Goal: Information Seeking & Learning: Learn about a topic

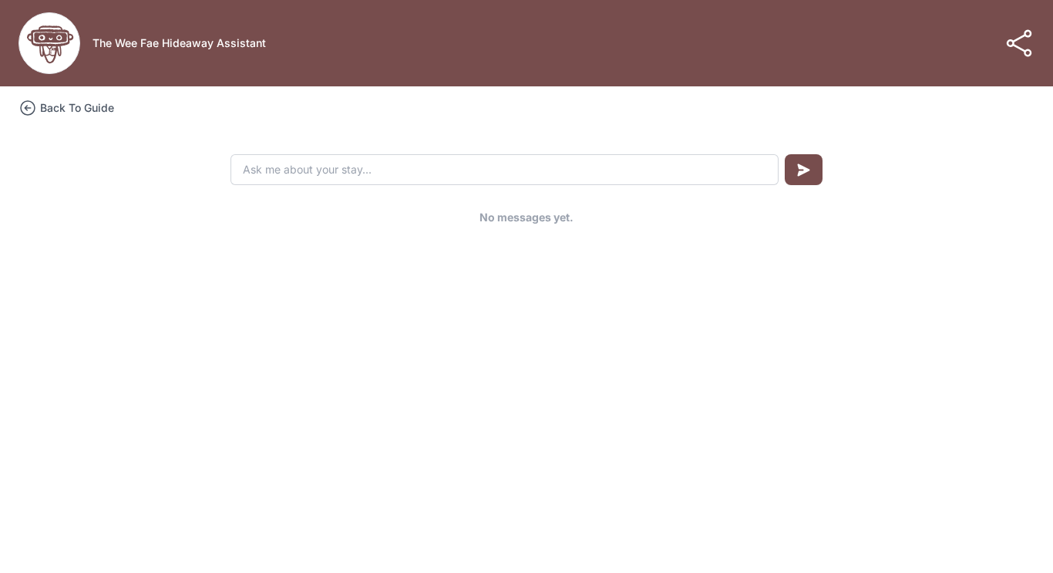
click at [59, 110] on h3 "Back To Guide" at bounding box center [77, 107] width 74 height 15
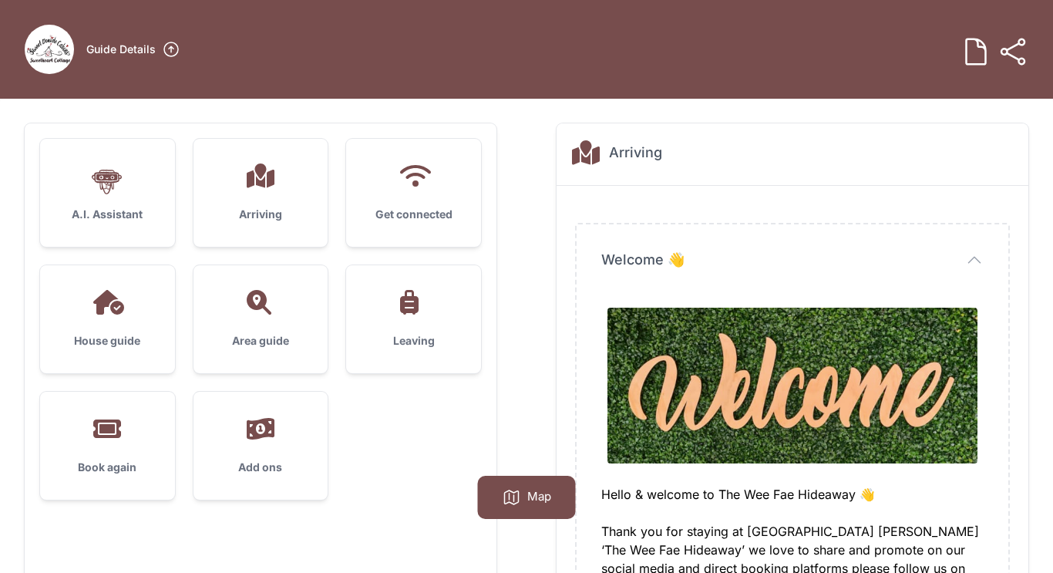
click at [258, 195] on div "Arriving" at bounding box center [261, 193] width 135 height 108
click at [110, 312] on icon at bounding box center [107, 302] width 37 height 25
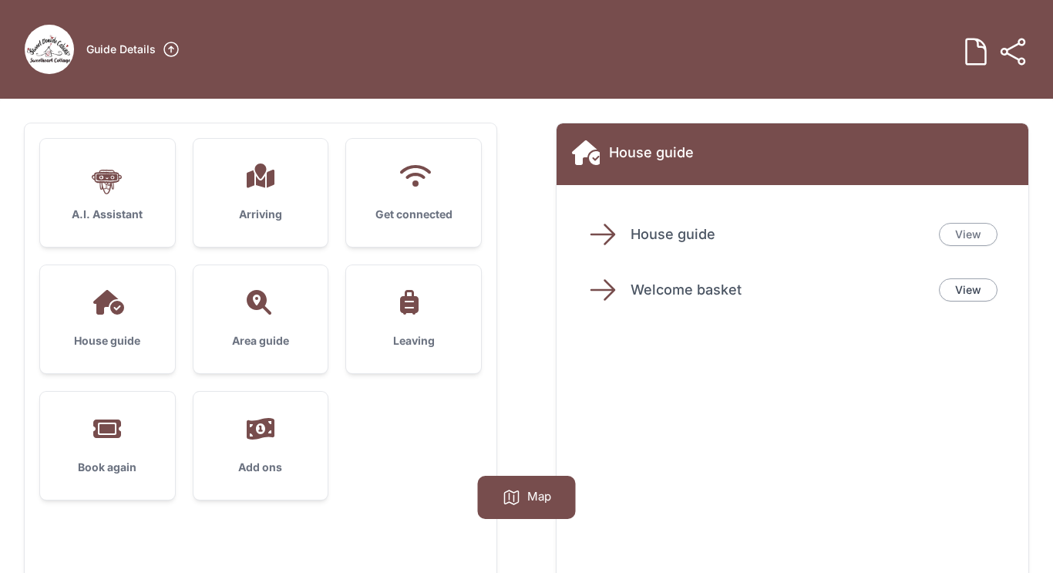
click at [966, 239] on link "View" at bounding box center [968, 234] width 59 height 23
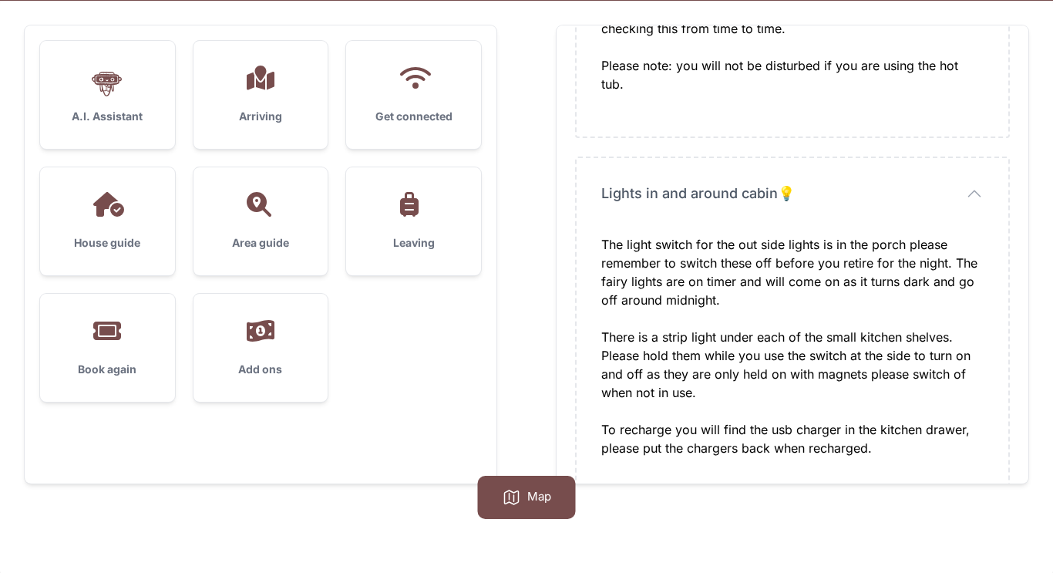
scroll to position [99, 0]
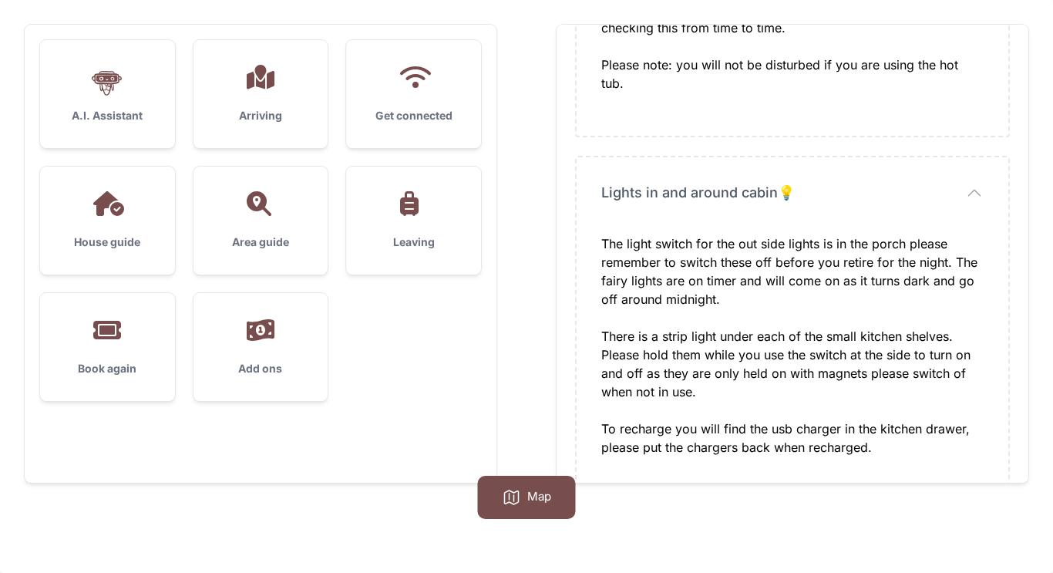
click at [254, 210] on icon at bounding box center [259, 203] width 25 height 25
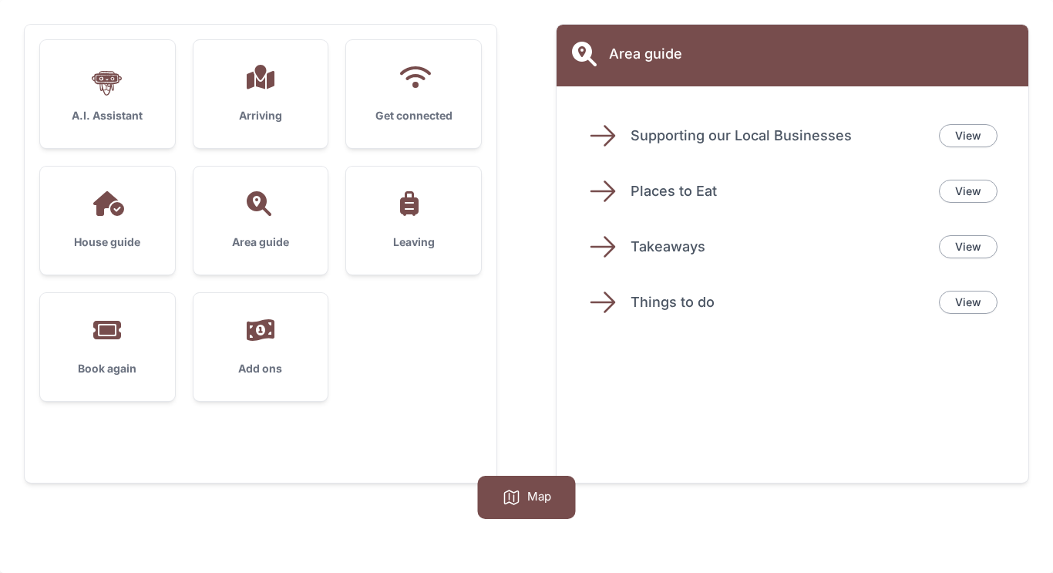
click at [107, 218] on div "House guide" at bounding box center [107, 221] width 135 height 108
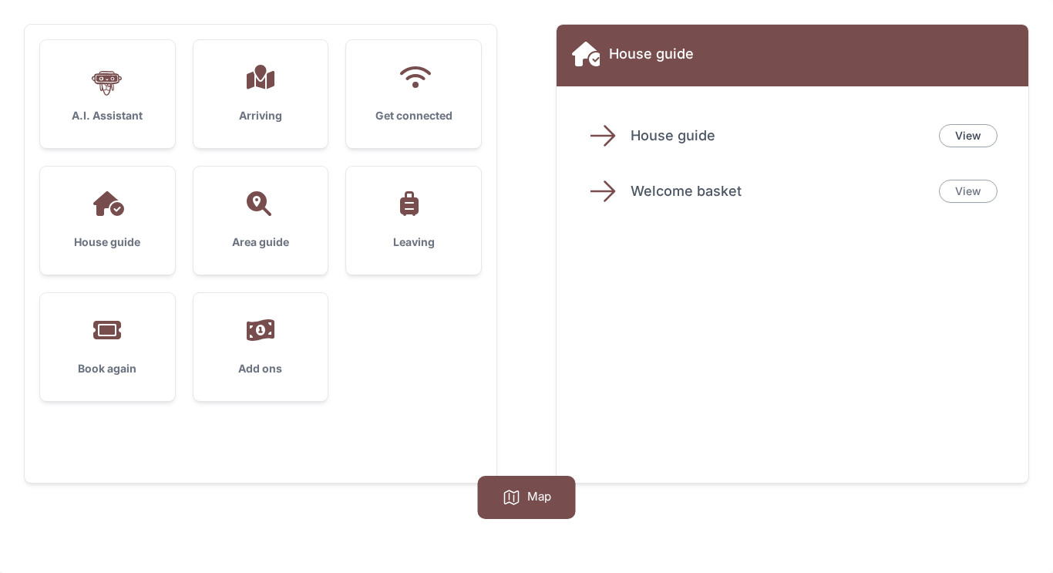
click at [966, 195] on link "View" at bounding box center [968, 191] width 59 height 23
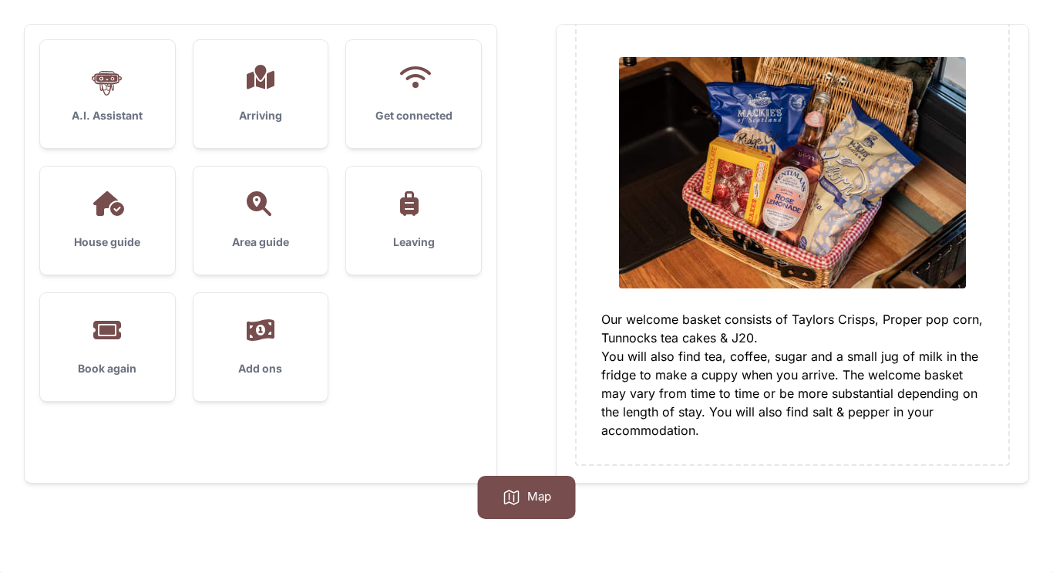
scroll to position [153, 0]
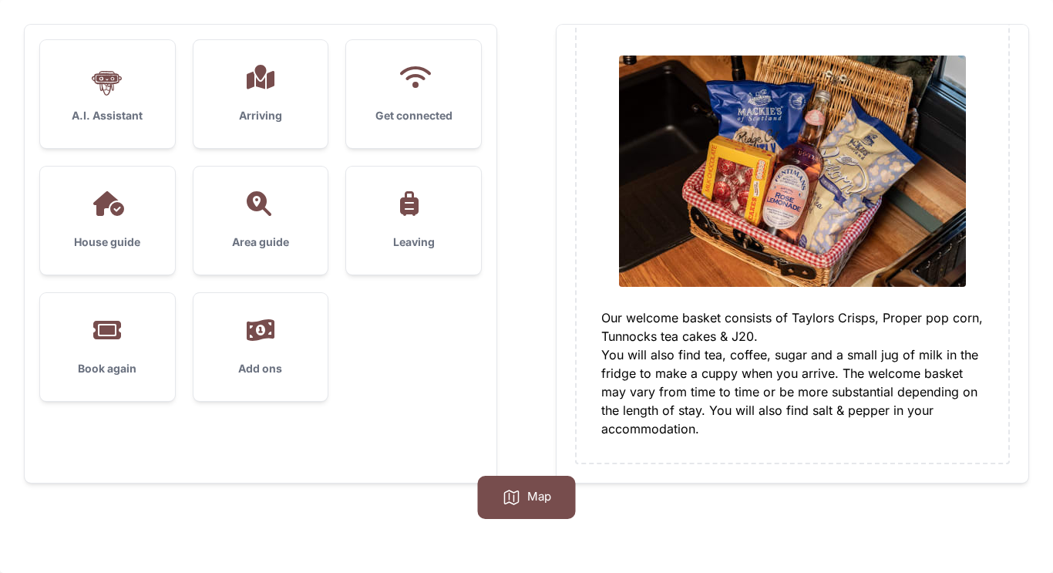
click at [258, 219] on div "Area guide" at bounding box center [261, 221] width 135 height 108
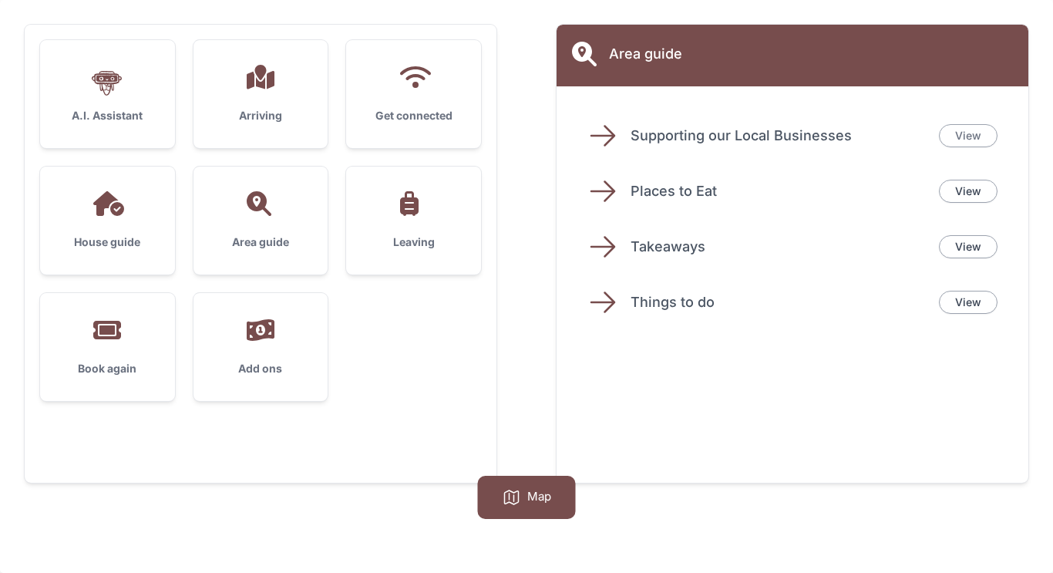
click at [977, 138] on link "View" at bounding box center [968, 135] width 59 height 23
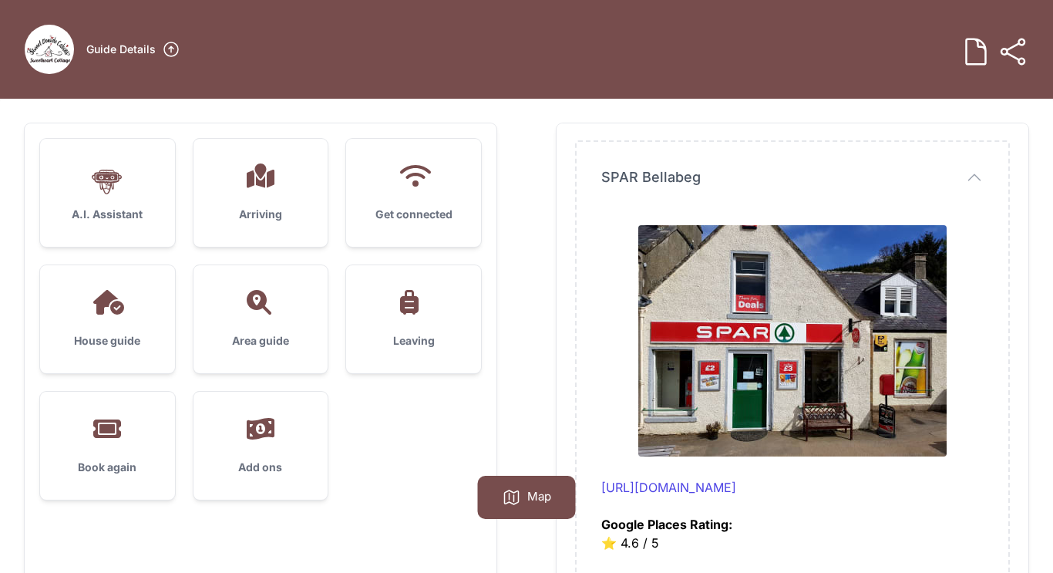
scroll to position [0, 0]
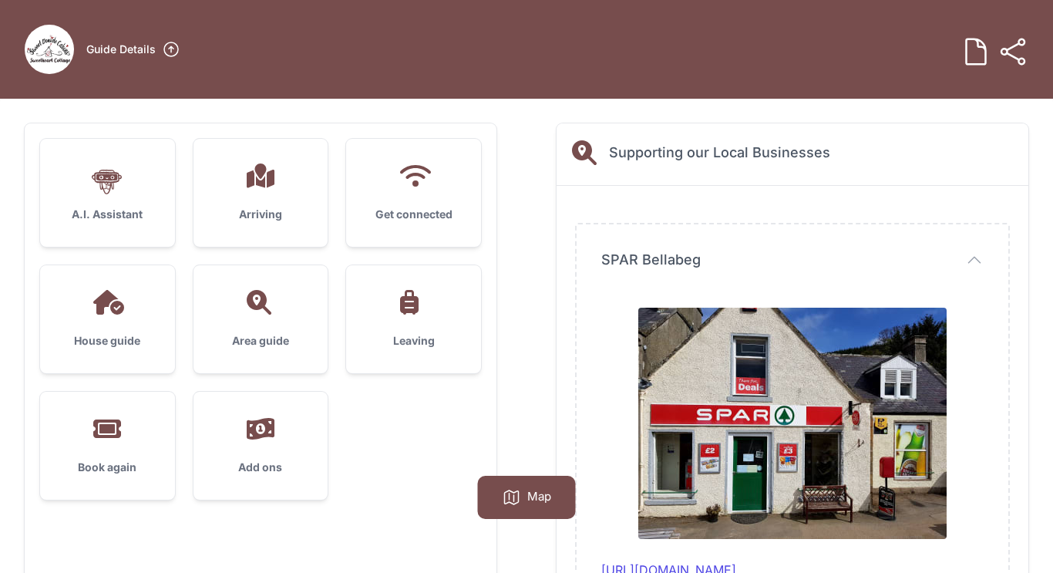
click at [263, 313] on icon at bounding box center [260, 302] width 37 height 25
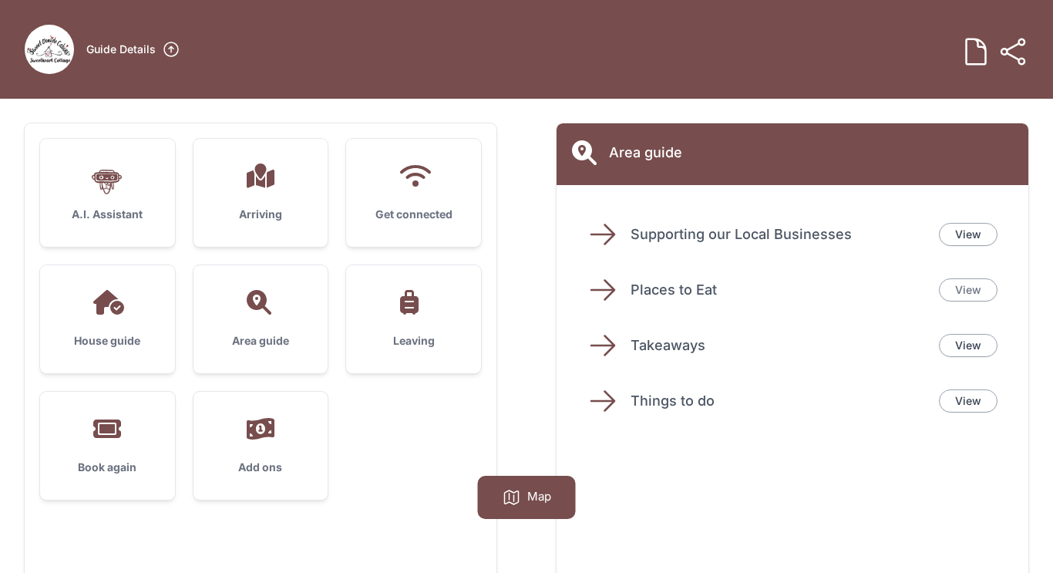
click at [976, 293] on link "View" at bounding box center [968, 289] width 59 height 23
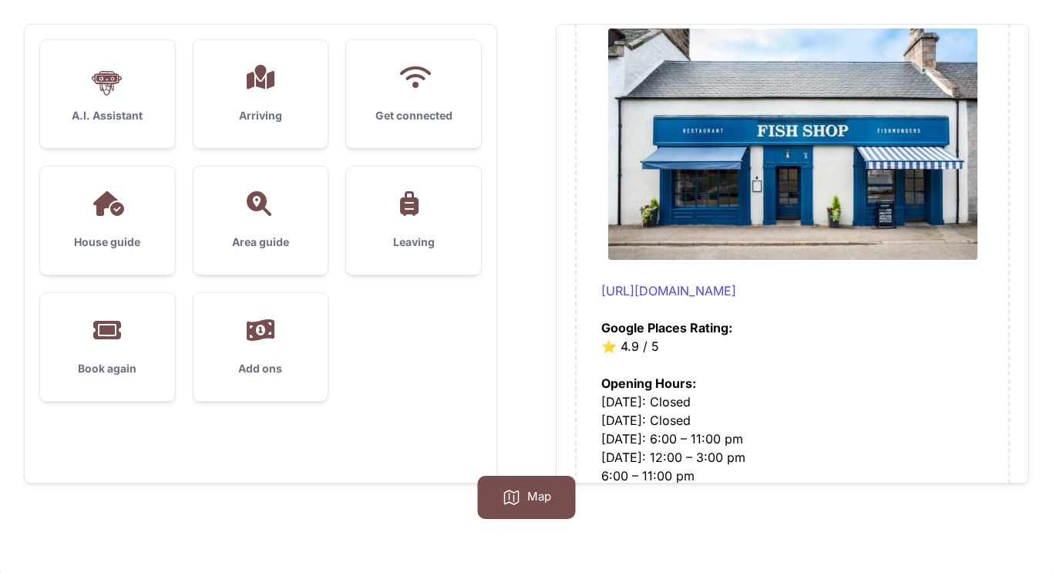
scroll to position [6981, 0]
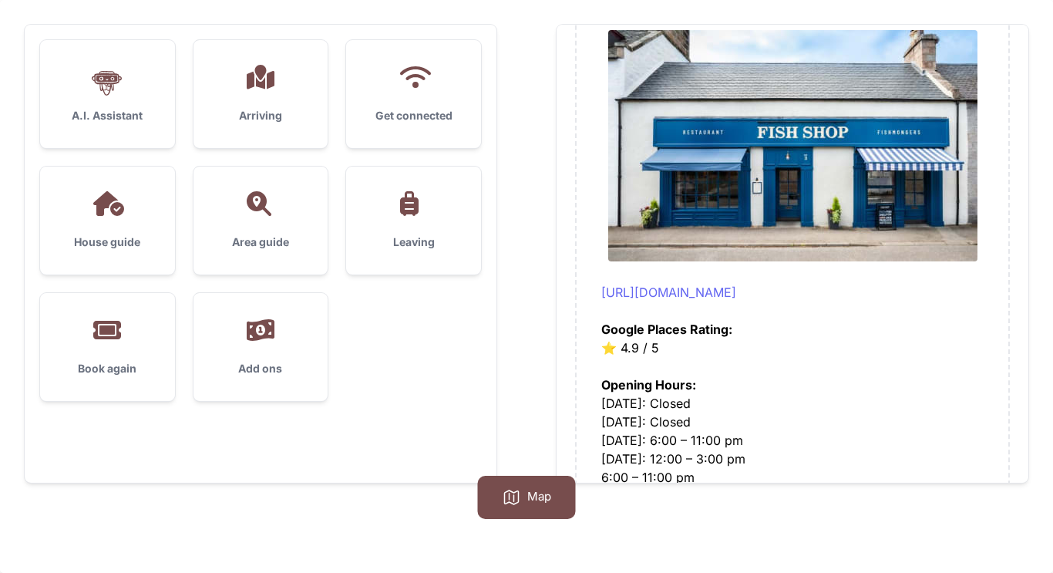
click at [706, 291] on link "[URL][DOMAIN_NAME]" at bounding box center [669, 292] width 135 height 15
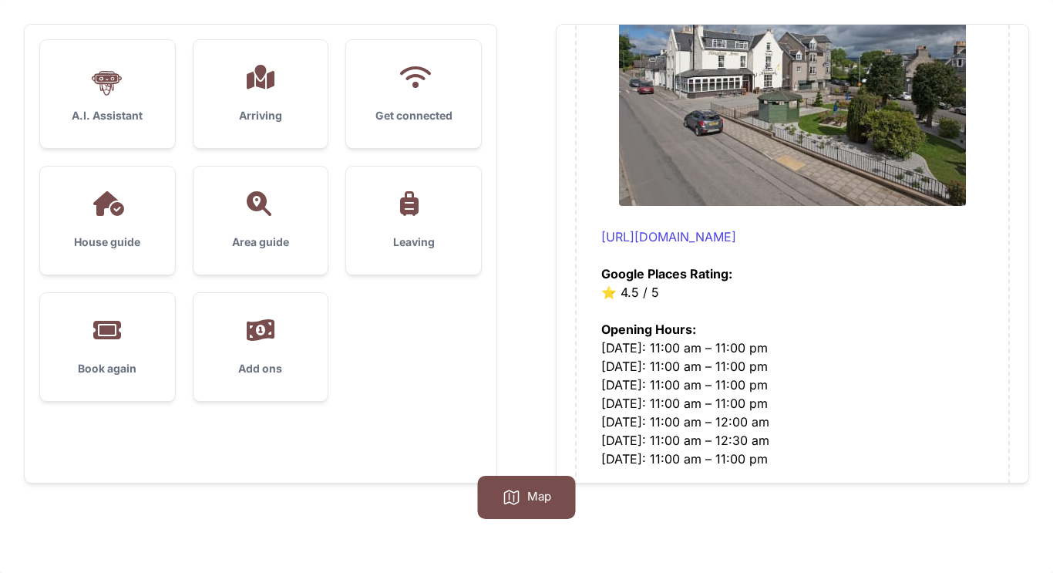
scroll to position [6241, 0]
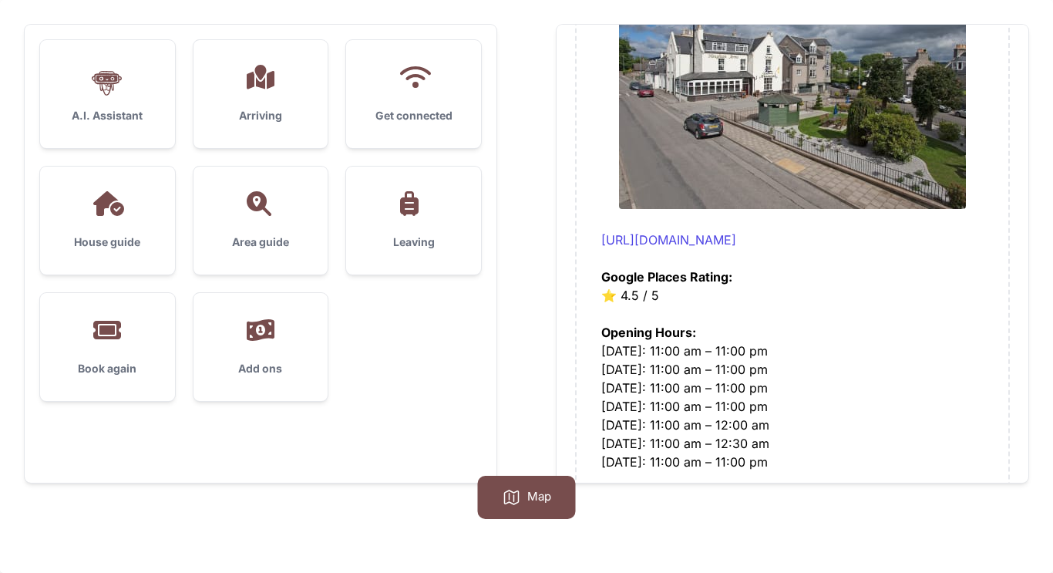
click at [276, 225] on div "Area guide" at bounding box center [261, 221] width 135 height 108
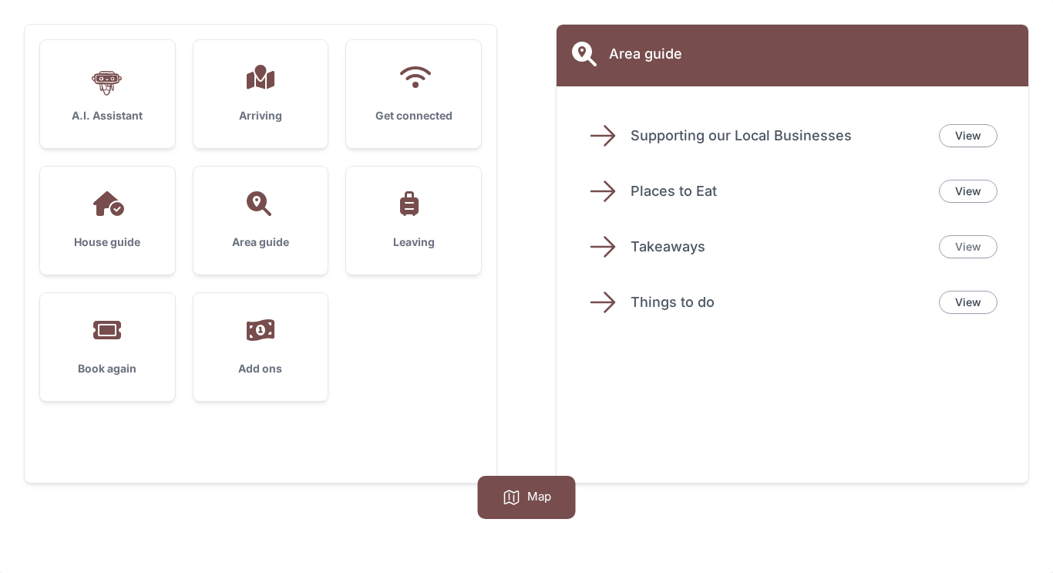
click at [970, 247] on link "View" at bounding box center [968, 246] width 59 height 23
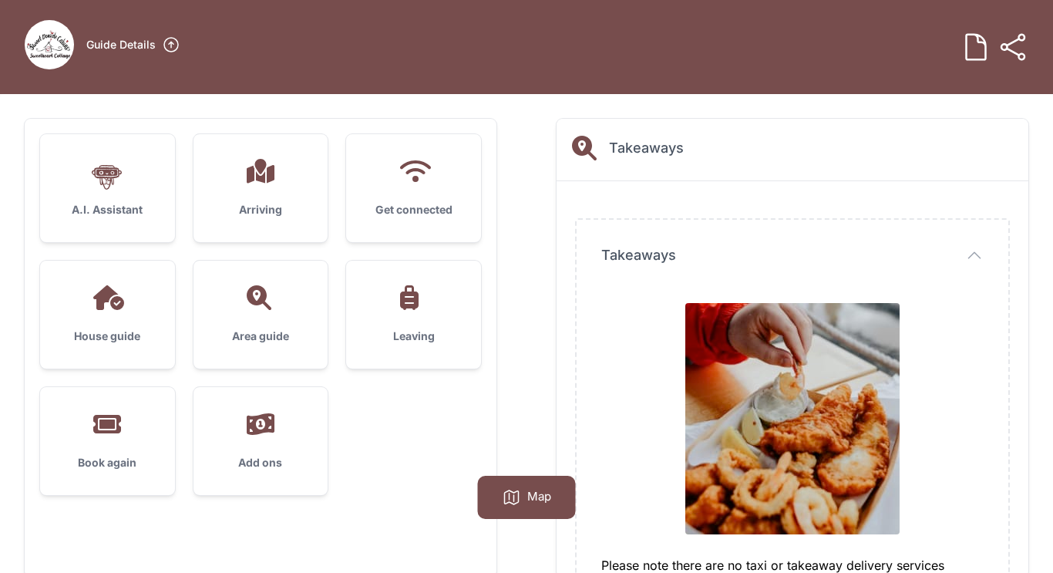
scroll to position [0, 0]
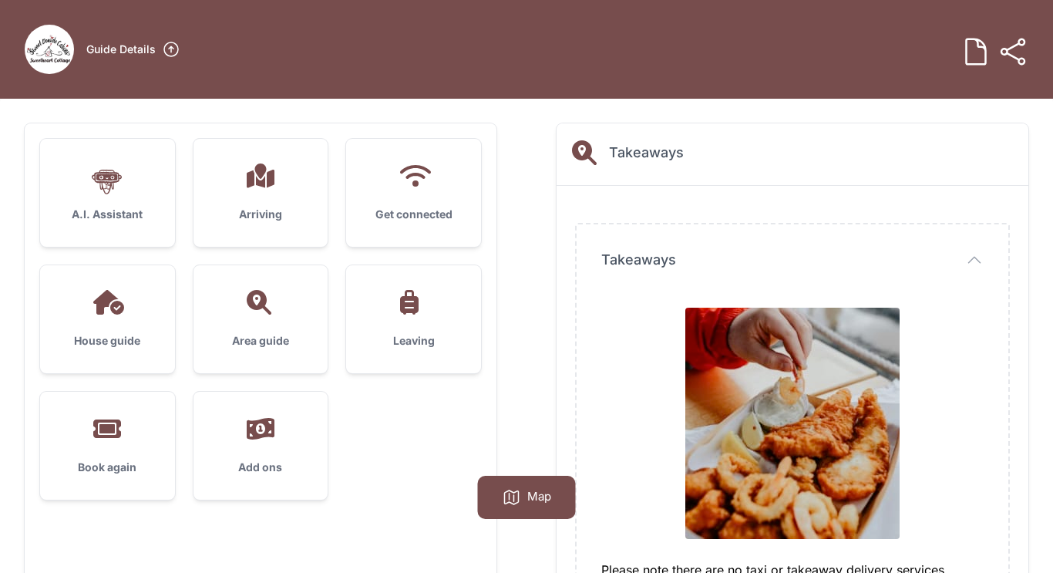
click at [253, 319] on div "Area guide" at bounding box center [261, 319] width 135 height 108
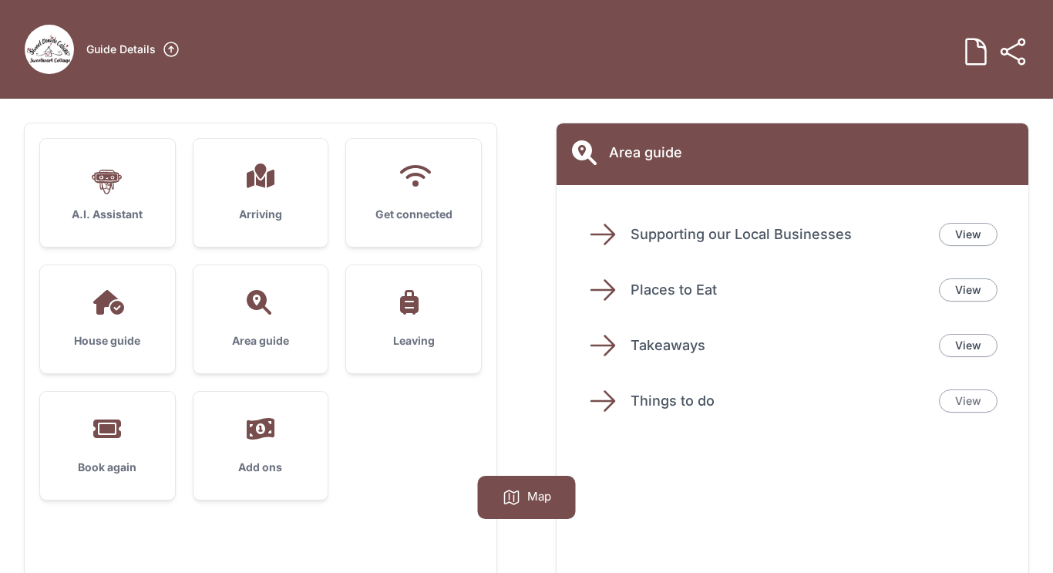
click at [970, 401] on link "View" at bounding box center [968, 400] width 59 height 23
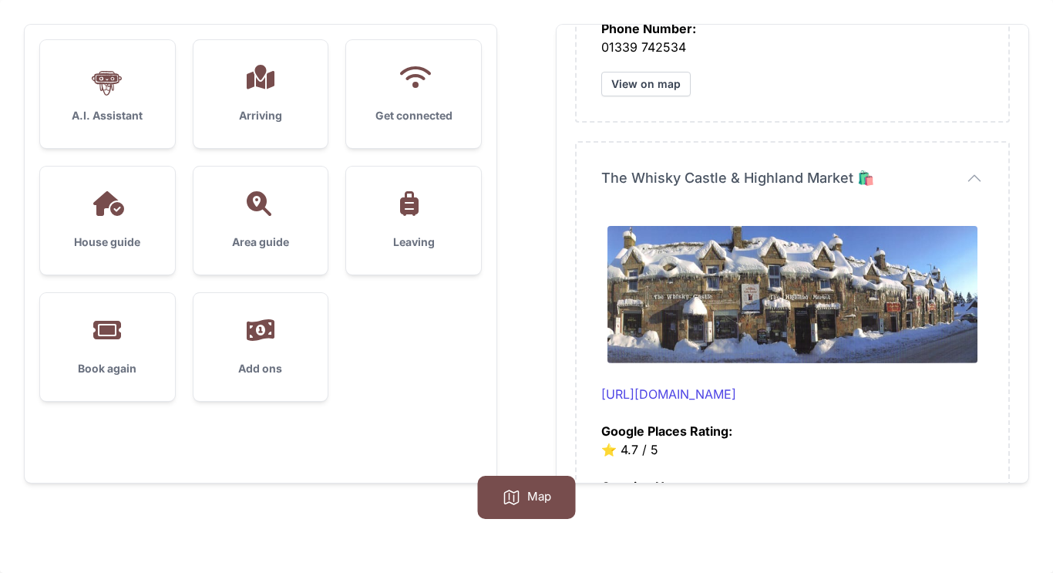
scroll to position [13903, 0]
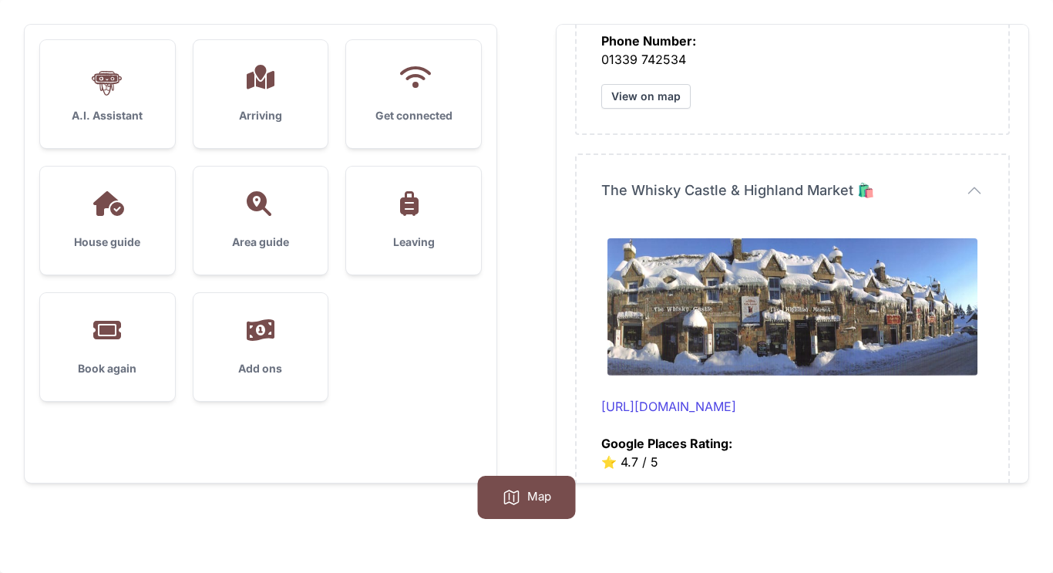
click at [261, 229] on div "Area guide" at bounding box center [261, 221] width 135 height 108
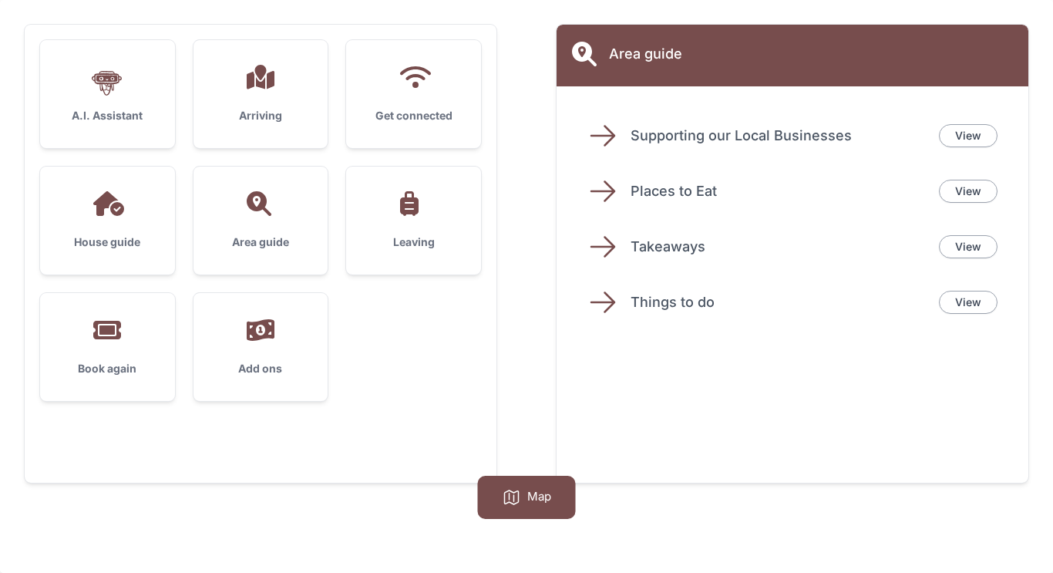
click at [407, 214] on icon at bounding box center [409, 203] width 19 height 25
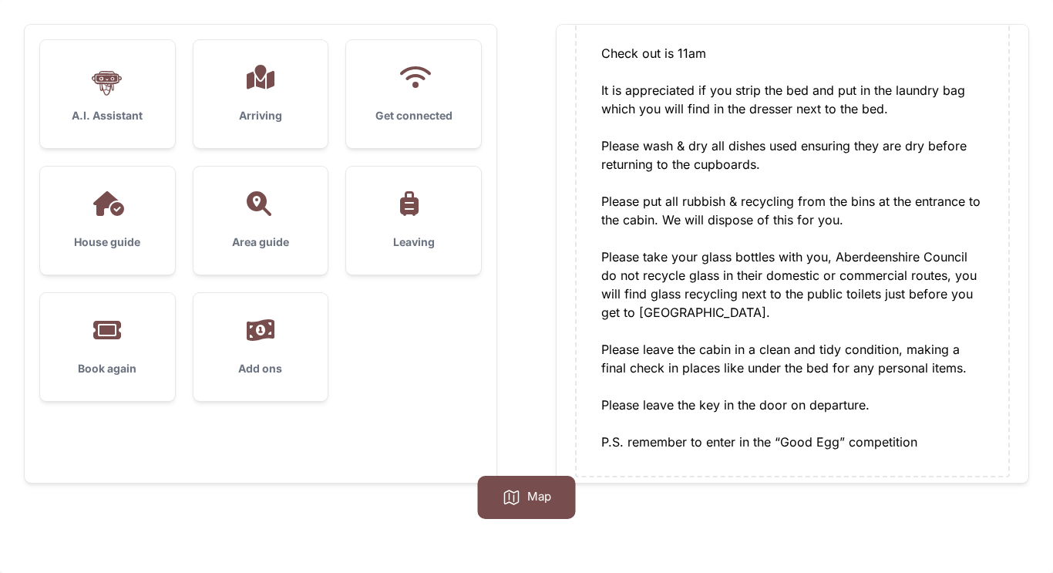
scroll to position [431, 0]
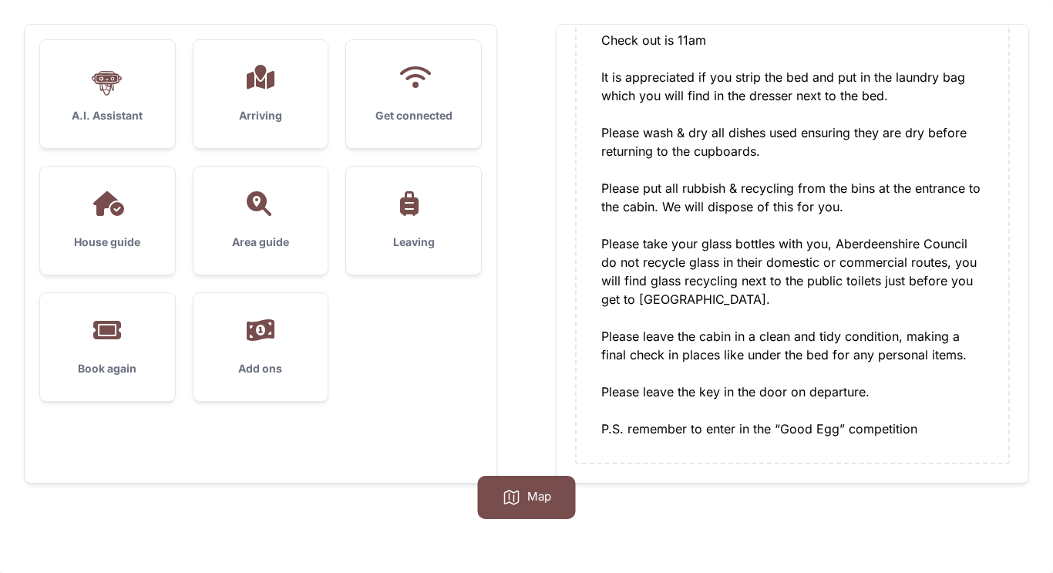
click at [267, 352] on div "Add ons" at bounding box center [261, 347] width 135 height 108
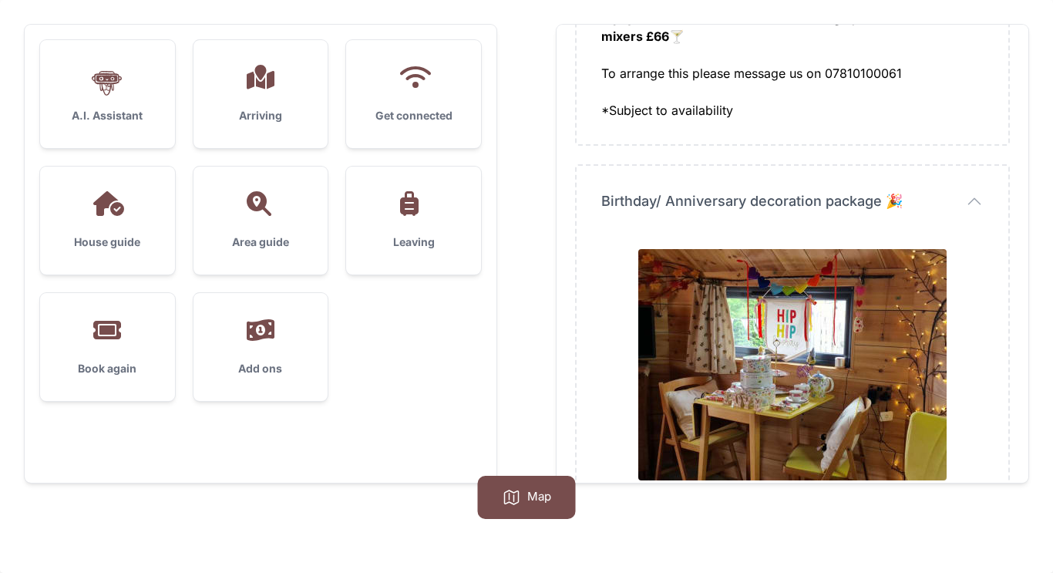
scroll to position [0, 0]
